Goal: Task Accomplishment & Management: Complete application form

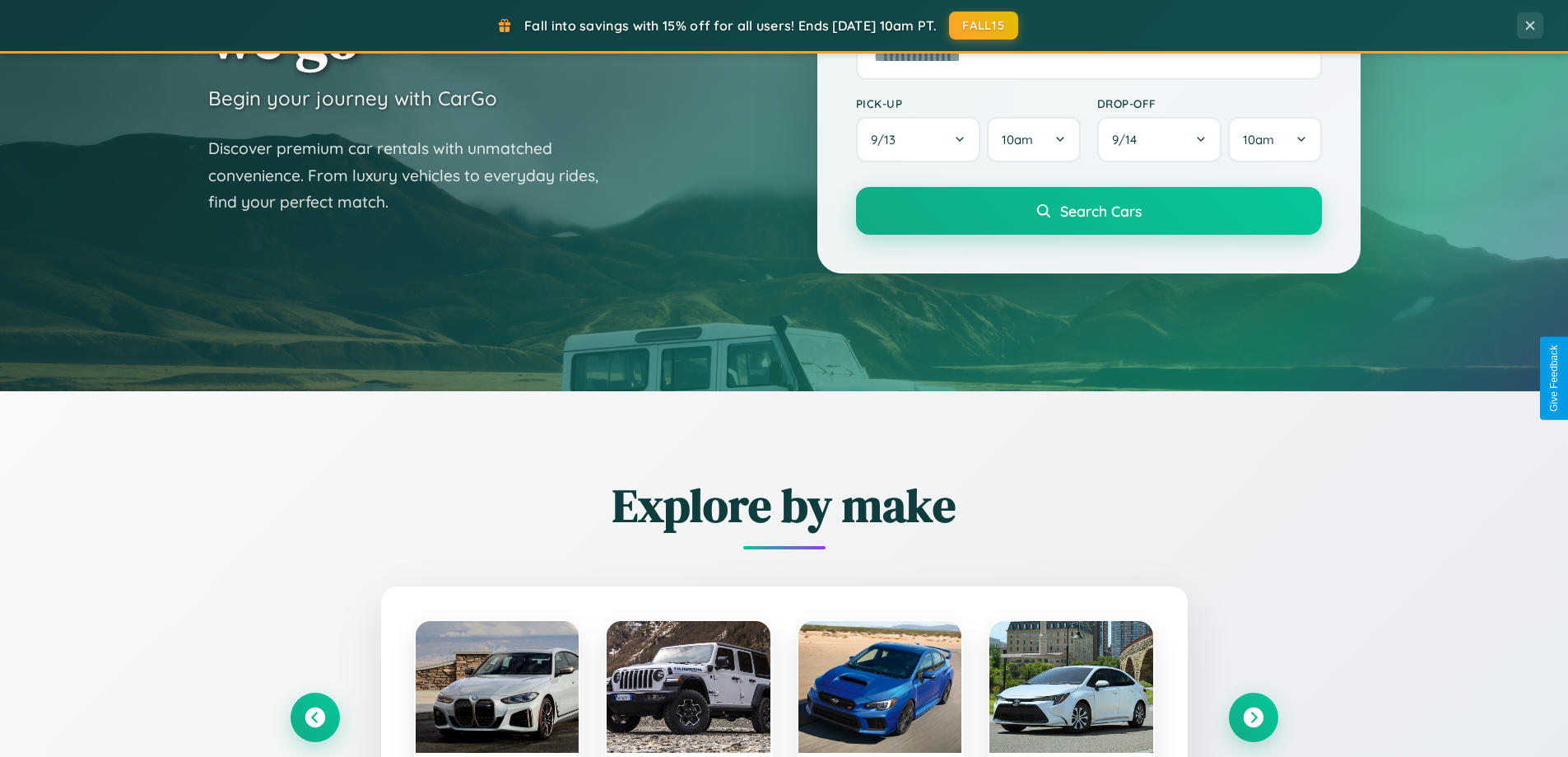
scroll to position [3169, 0]
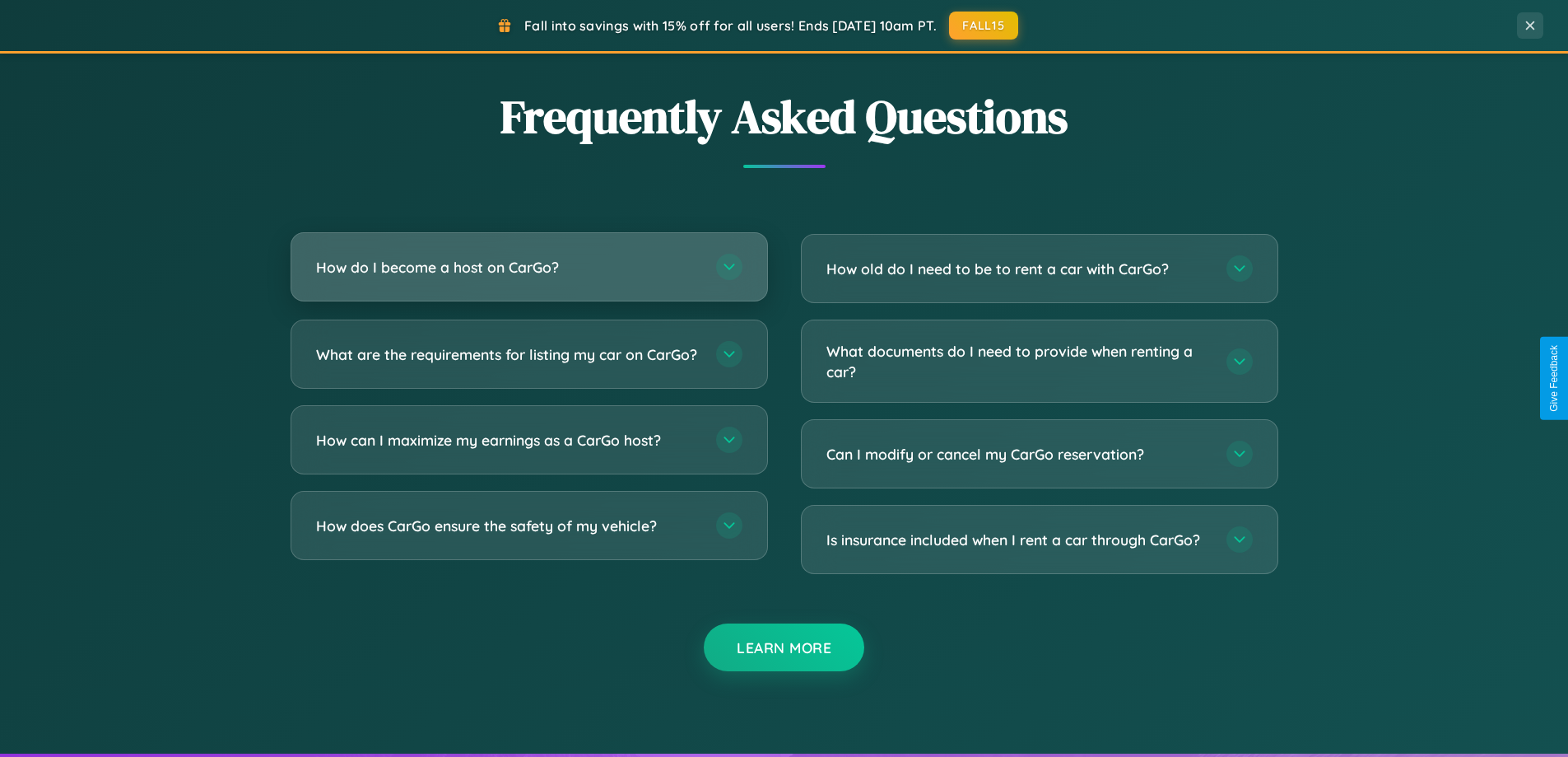
click at [529, 268] on h3 "How do I become a host on CarGo?" at bounding box center [507, 267] width 383 height 20
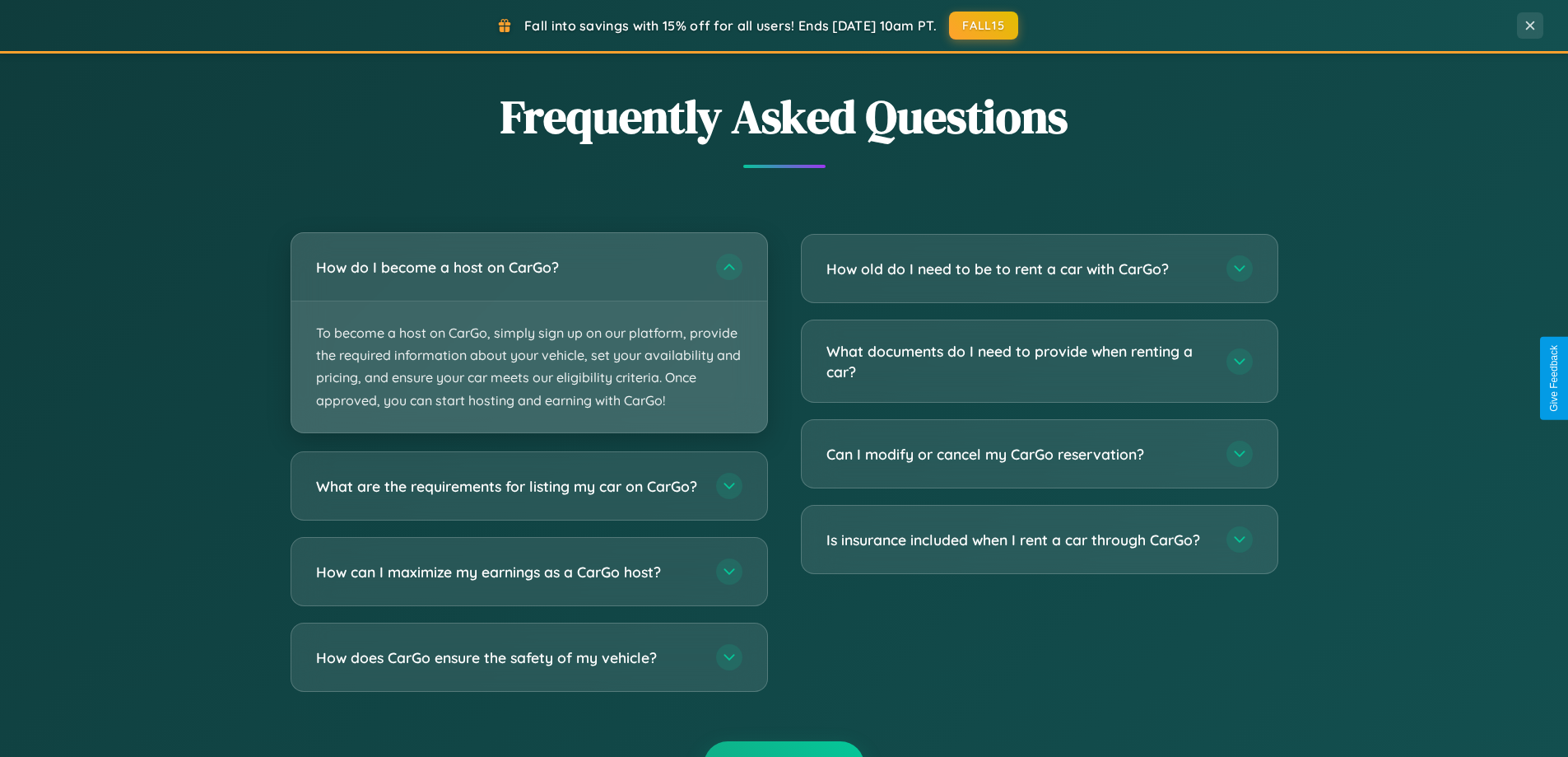
click at [529, 332] on p "To become a host on CarGo, simply sign up on our platform, provide the required…" at bounding box center [529, 367] width 476 height 131
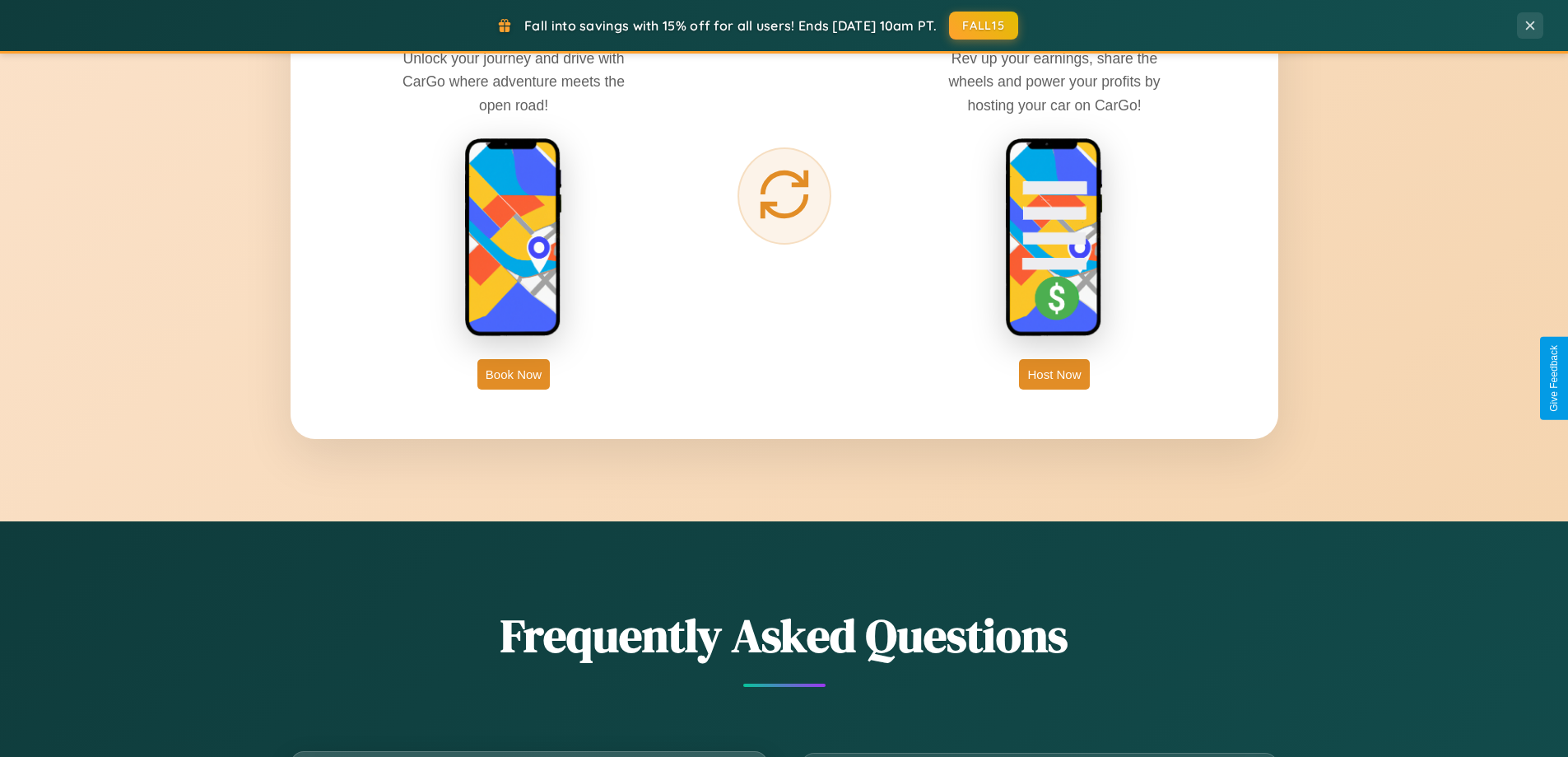
scroll to position [2646, 0]
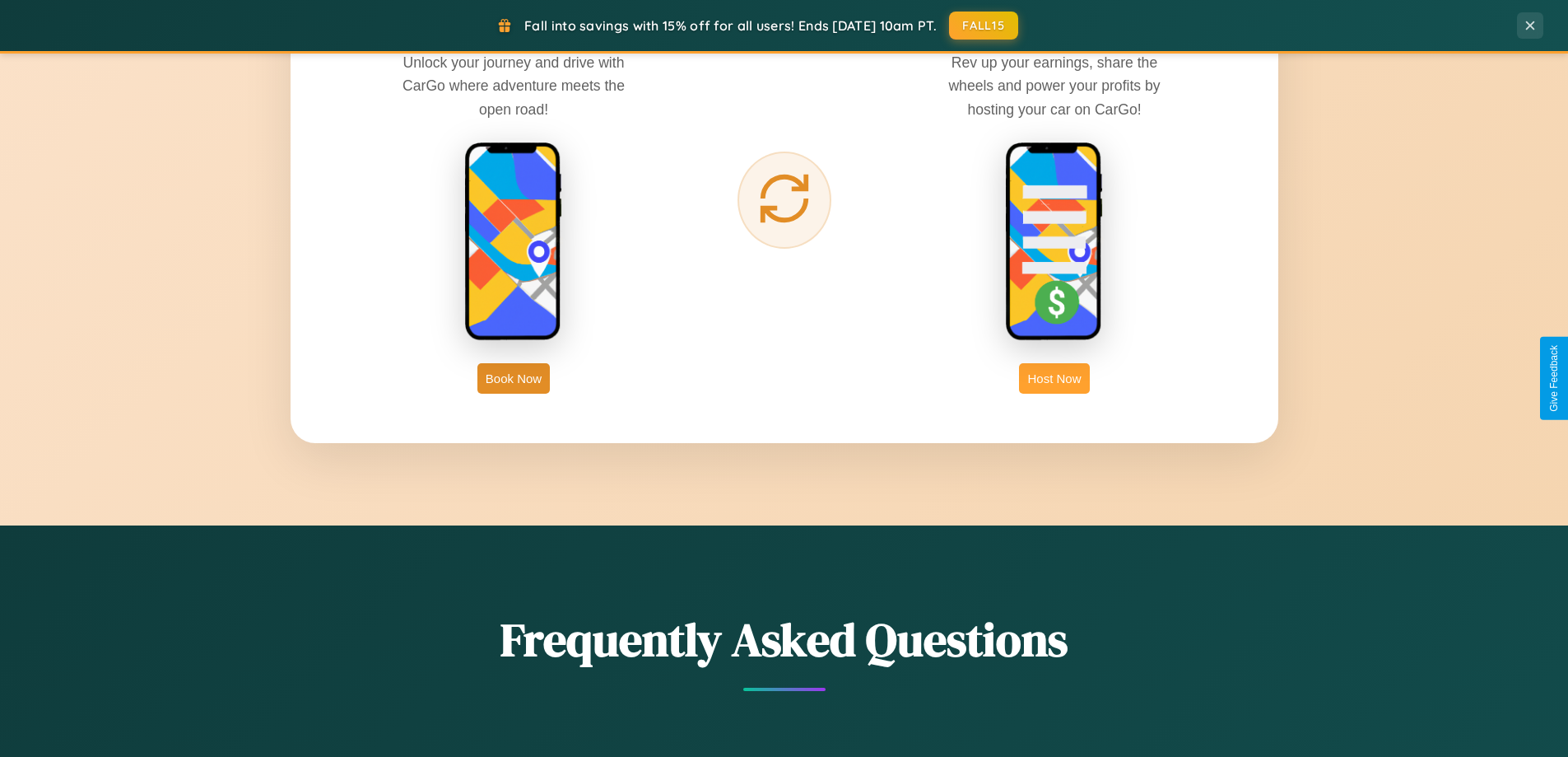
click at [1054, 378] on button "Host Now" at bounding box center [1054, 378] width 70 height 31
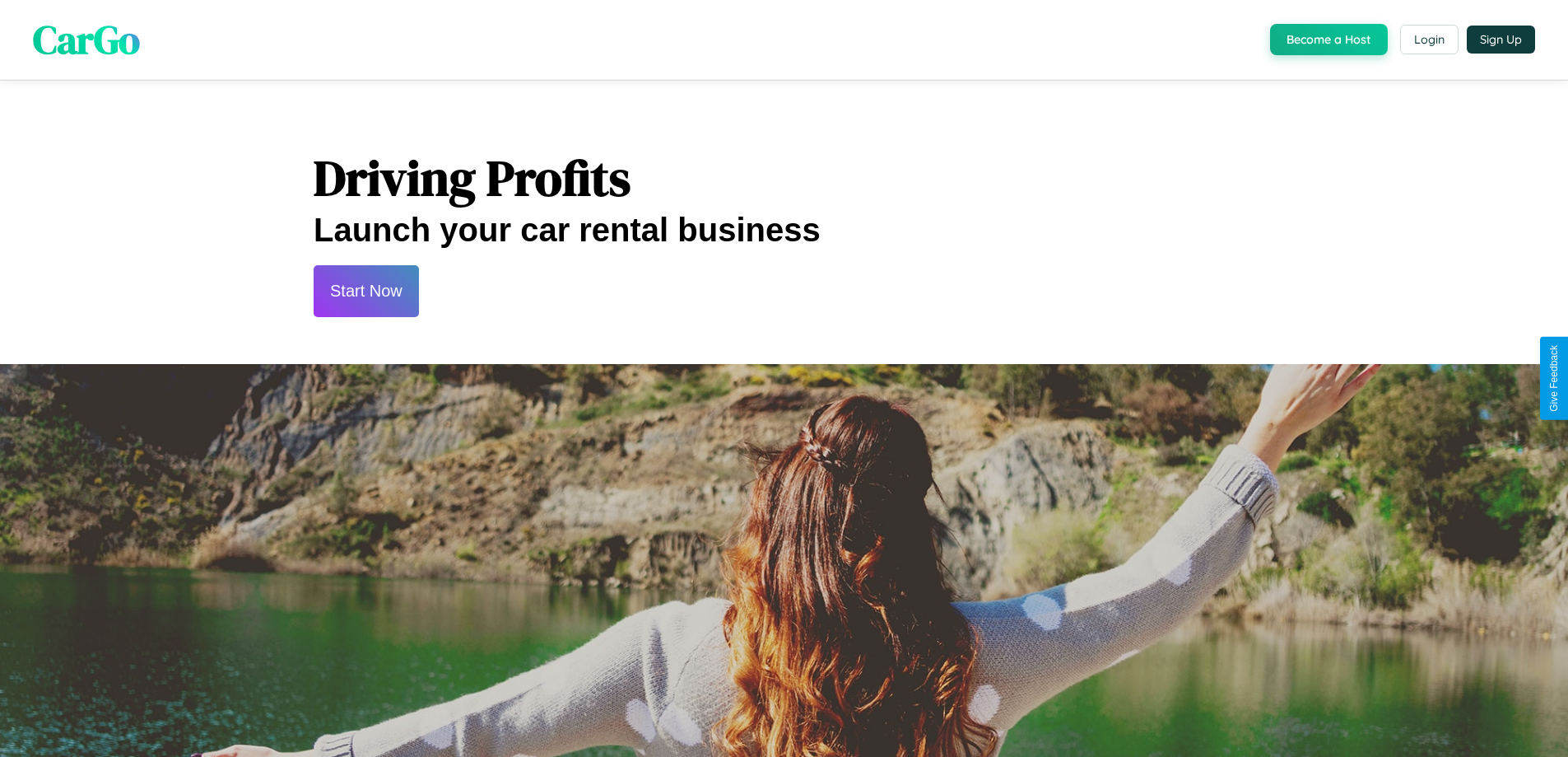
click at [366, 291] on button "Start Now" at bounding box center [366, 291] width 106 height 52
